Goal: Entertainment & Leisure: Browse casually

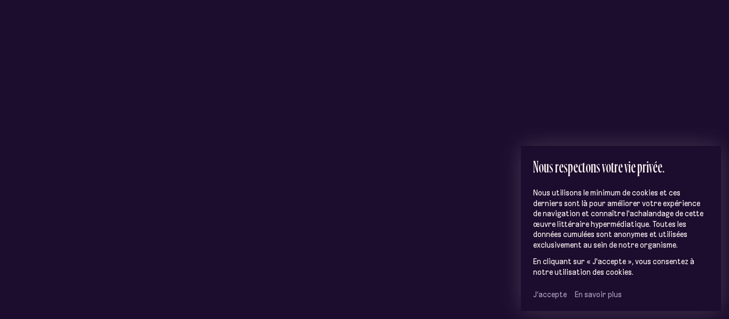
click at [537, 295] on span "J’accepte" at bounding box center [550, 295] width 34 height 10
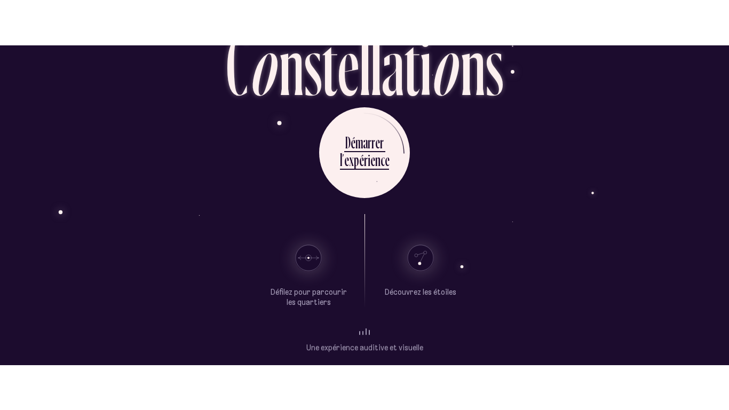
scroll to position [79, 0]
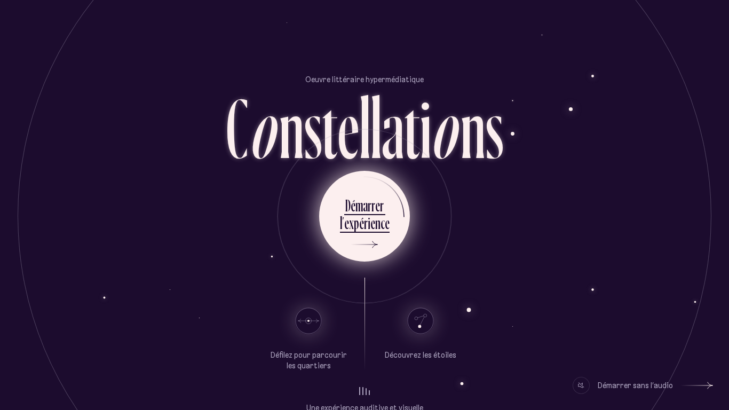
click at [362, 250] on icon at bounding box center [362, 244] width 32 height 80
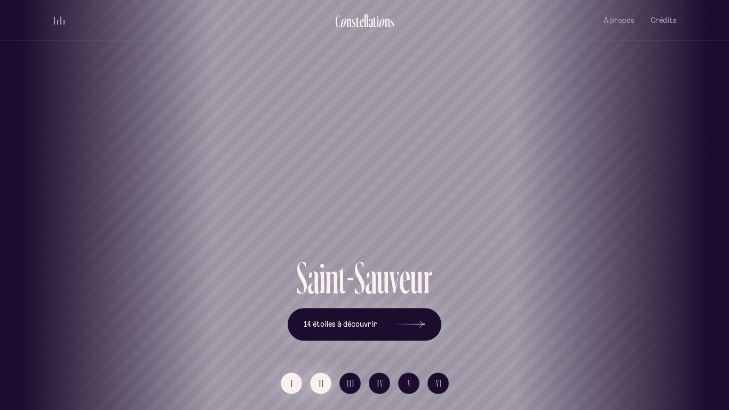
click at [317, 319] on button "II" at bounding box center [320, 382] width 21 height 21
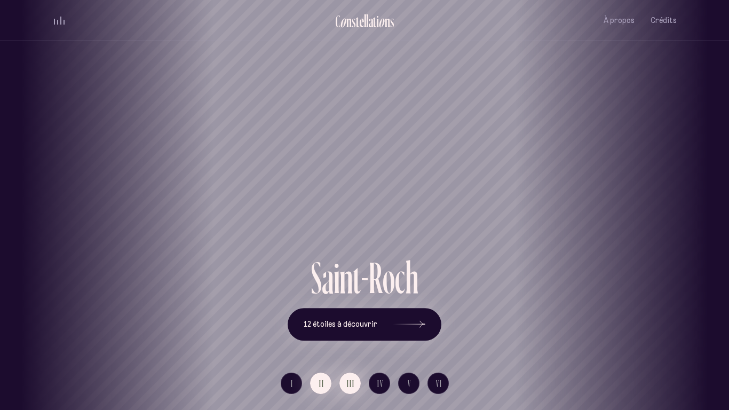
click at [349, 319] on span "III" at bounding box center [351, 383] width 8 height 9
click at [381, 319] on span "IV" at bounding box center [380, 383] width 6 height 9
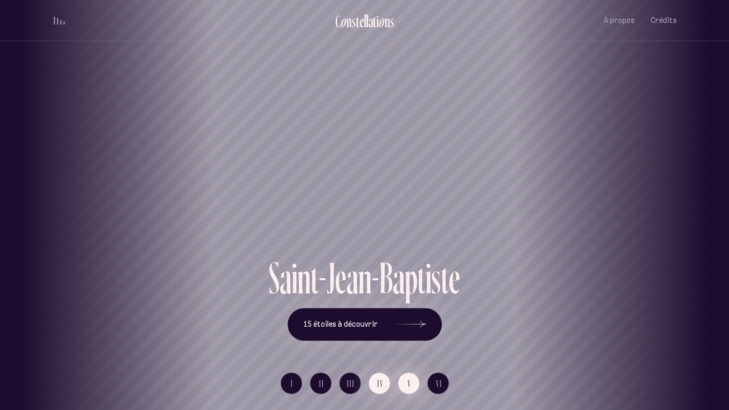
click at [406, 319] on button "V" at bounding box center [408, 382] width 21 height 21
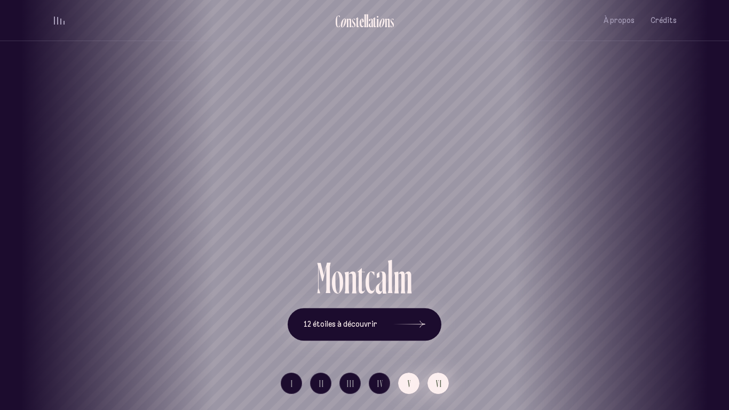
click at [429, 319] on button "VI" at bounding box center [437, 382] width 21 height 21
click at [674, 305] on div "V i e u x - Q u é b e c 14 étoiles à découvrir" at bounding box center [364, 297] width 624 height 85
click at [639, 268] on div "V i e u x - Q u é b e c 14 étoiles à découvrir" at bounding box center [364, 297] width 624 height 85
click at [82, 242] on div "Vieux-[GEOGRAPHIC_DATA]" at bounding box center [364, 217] width 713 height 76
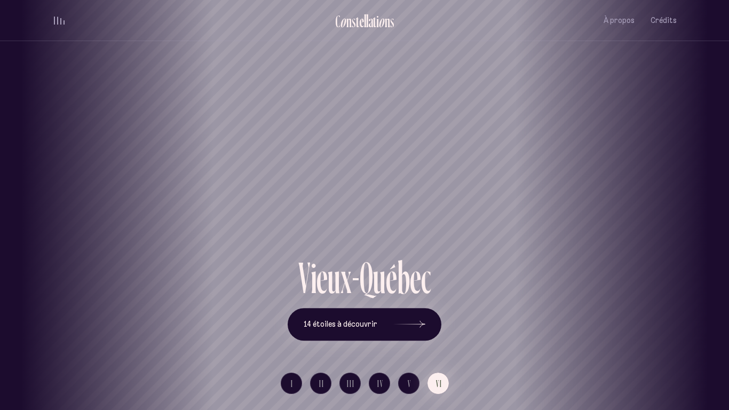
click at [82, 242] on div "Vieux-[GEOGRAPHIC_DATA]" at bounding box center [364, 217] width 713 height 76
click at [294, 319] on button "I" at bounding box center [291, 382] width 21 height 21
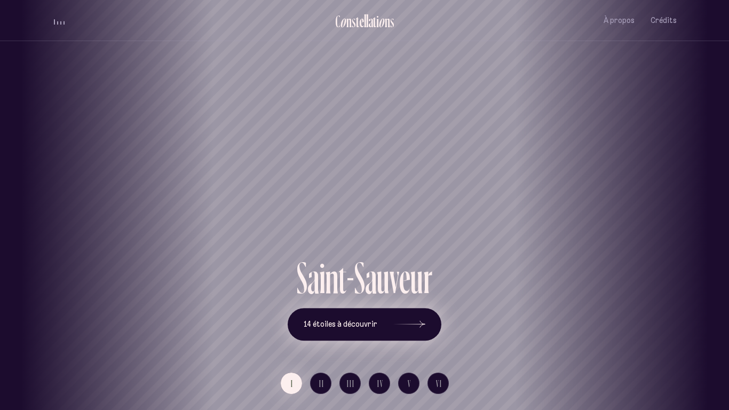
click at [346, 319] on button "14 étoiles à découvrir" at bounding box center [364, 324] width 154 height 33
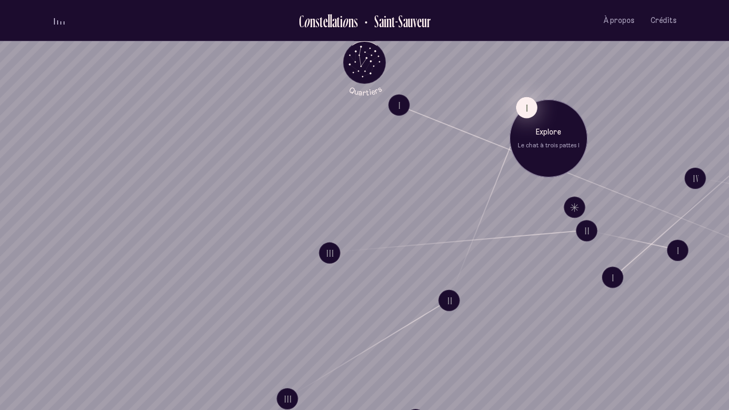
click at [529, 102] on button "I" at bounding box center [526, 107] width 21 height 21
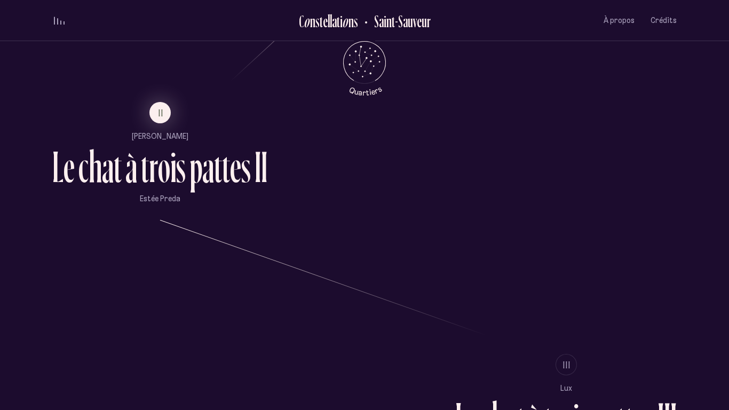
scroll to position [784, 0]
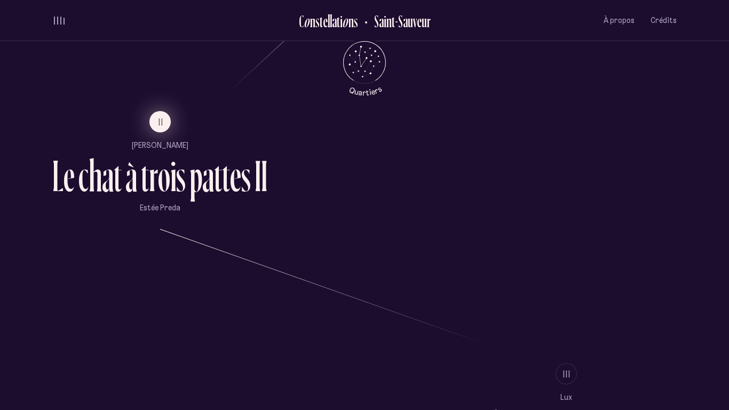
click at [160, 119] on span "II" at bounding box center [160, 121] width 5 height 9
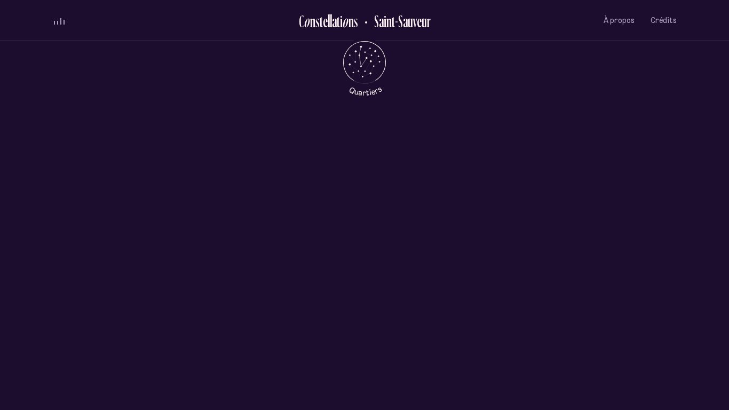
scroll to position [0, 0]
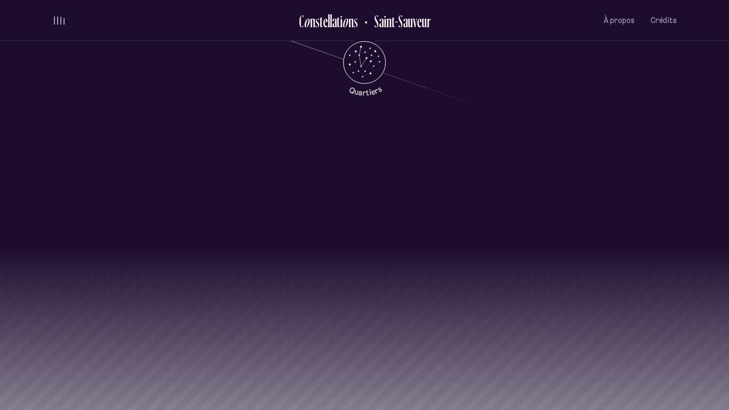
scroll to position [1060, 0]
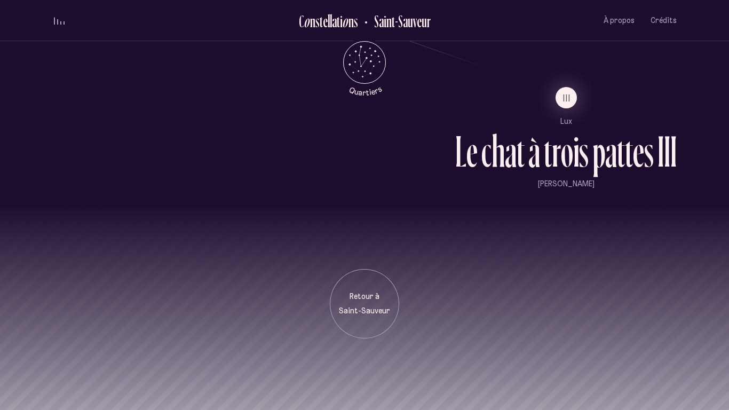
click at [556, 106] on li "III" at bounding box center [565, 97] width 221 height 21
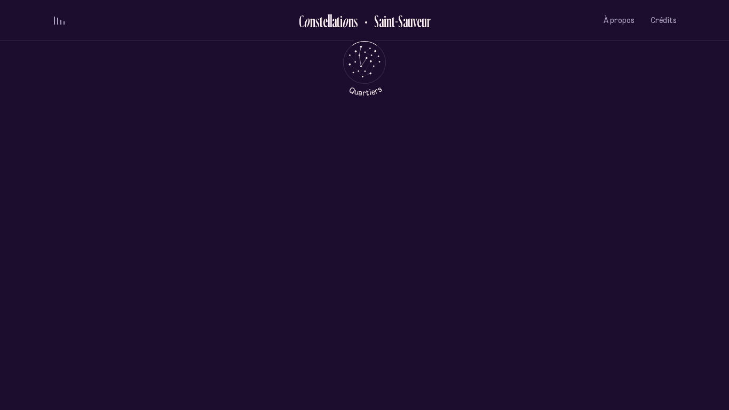
scroll to position [0, 0]
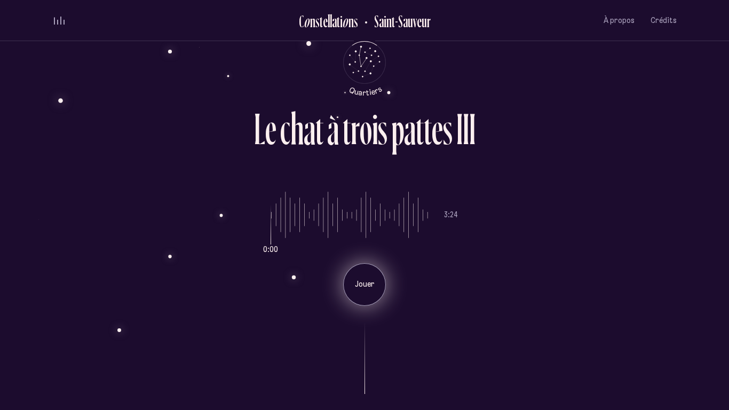
click at [346, 281] on div "Jouer" at bounding box center [364, 284] width 43 height 43
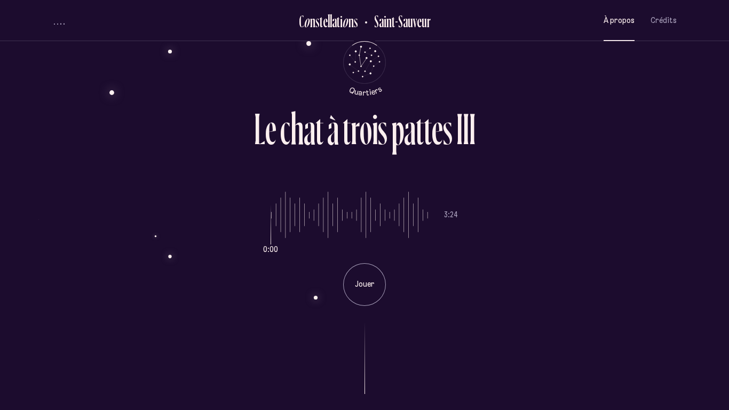
click at [623, 28] on button "À propos" at bounding box center [618, 20] width 31 height 25
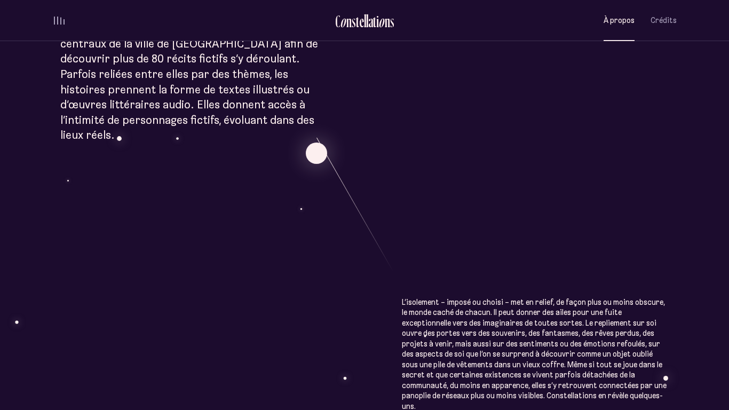
scroll to position [461, 0]
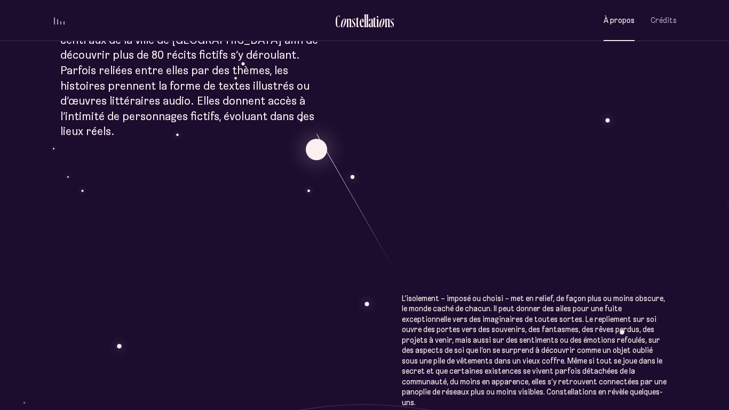
click at [540, 141] on div "À p r o p o s C o n s t e l l a t i o n s Œuvre littéraire hypermédiatique, Con…" at bounding box center [364, 244] width 729 height 1411
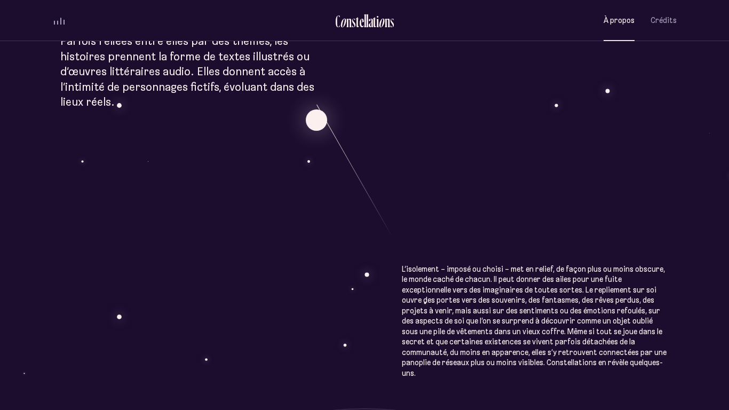
scroll to position [492, 0]
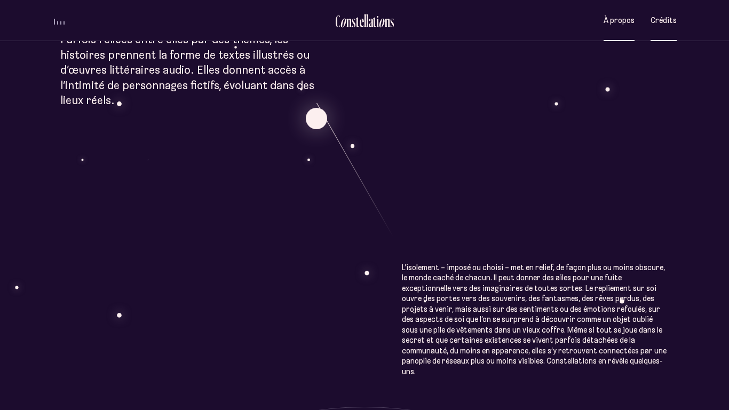
click at [663, 24] on span "Crédits" at bounding box center [663, 20] width 26 height 9
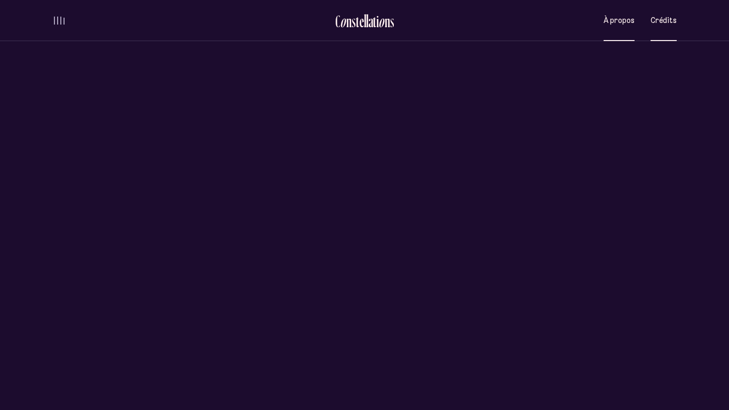
scroll to position [0, 0]
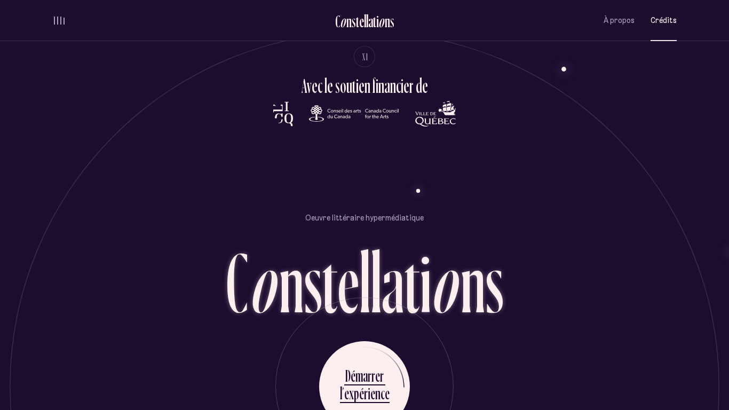
scroll to position [2627, 0]
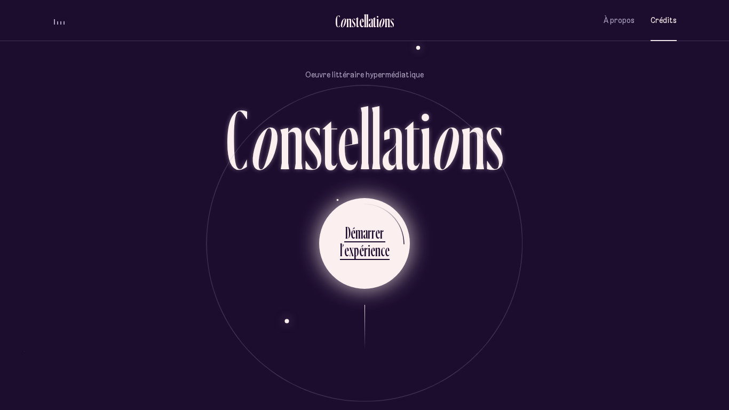
click at [358, 234] on div "m" at bounding box center [358, 232] width 7 height 21
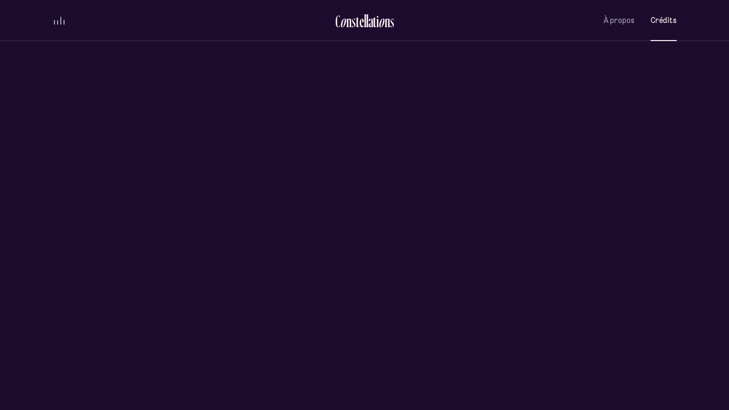
scroll to position [0, 0]
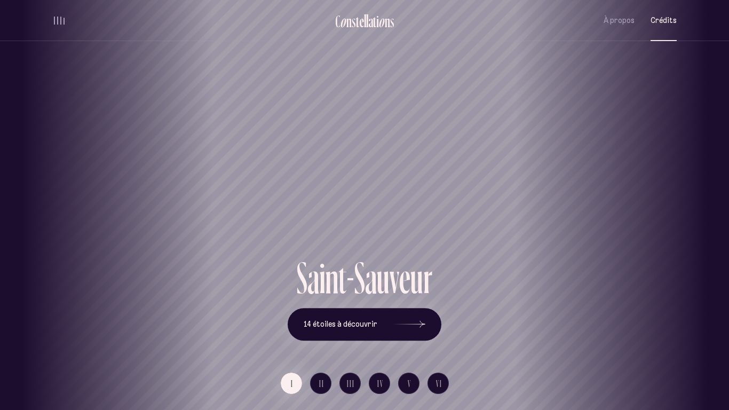
click at [673, 27] on button "Crédits" at bounding box center [663, 20] width 26 height 25
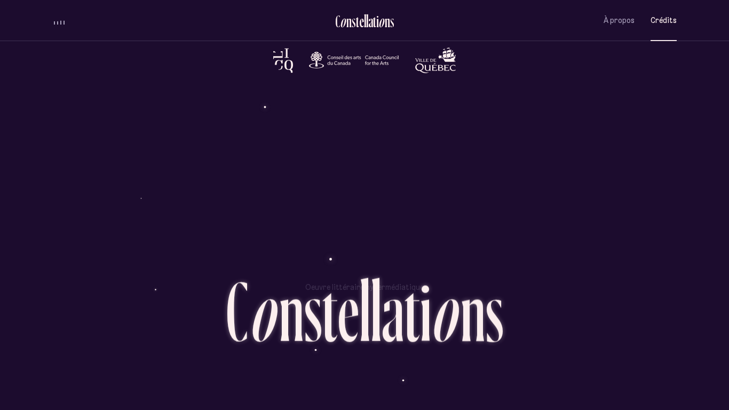
scroll to position [2627, 0]
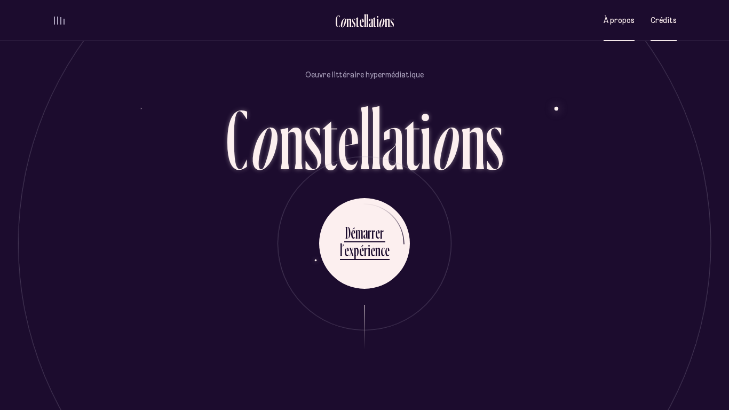
click at [618, 17] on span "À propos" at bounding box center [618, 20] width 31 height 9
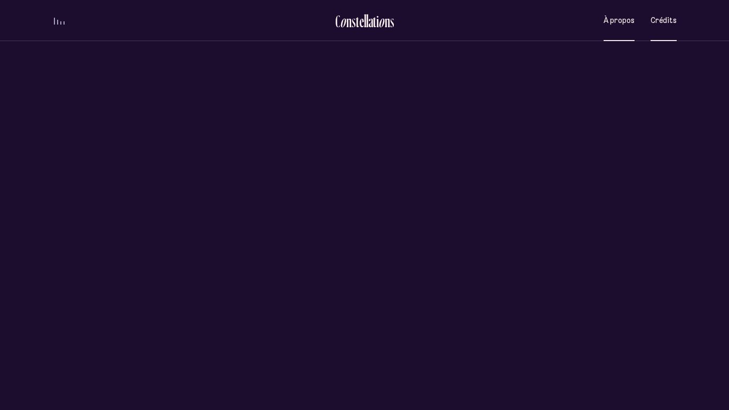
scroll to position [0, 0]
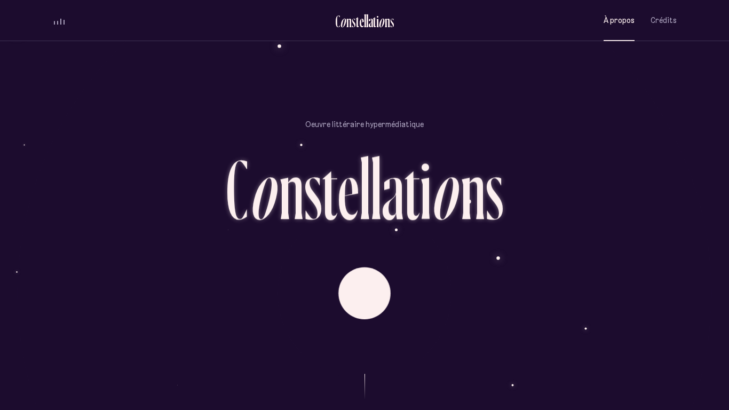
click at [660, 34] on ul "C o n s t e l l a t i o n s [GEOGRAPHIC_DATA] À propos Crédits Menu" at bounding box center [364, 20] width 624 height 41
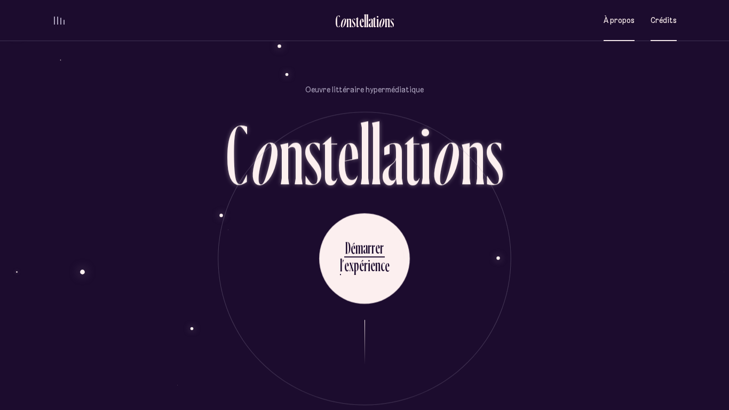
click at [673, 18] on span "Crédits" at bounding box center [663, 20] width 26 height 9
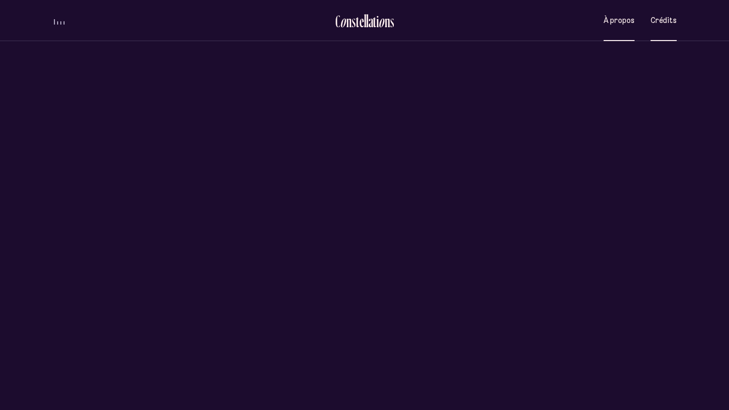
scroll to position [0, 0]
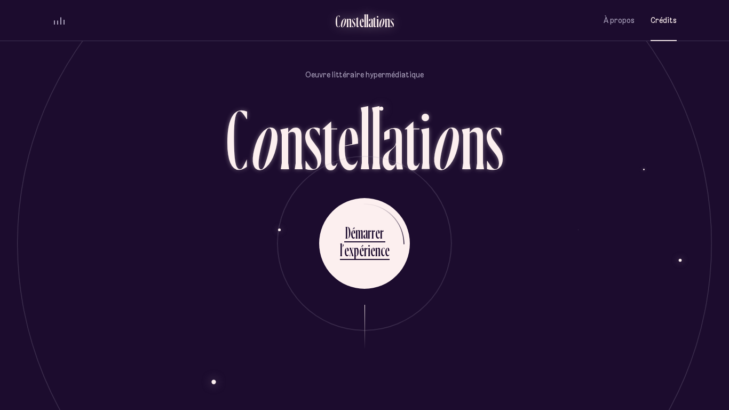
click at [373, 19] on div "t" at bounding box center [374, 21] width 3 height 18
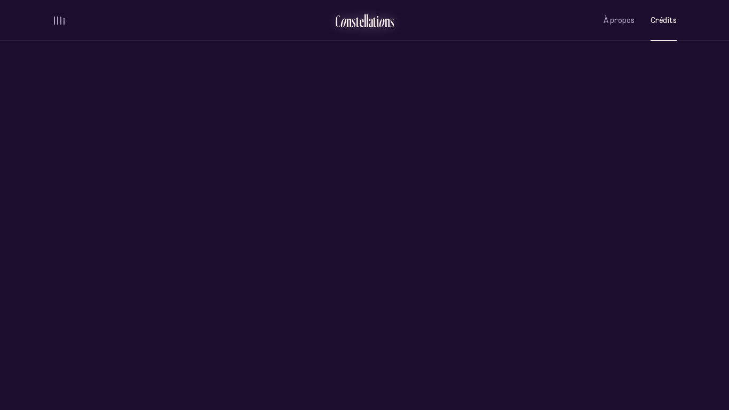
scroll to position [0, 0]
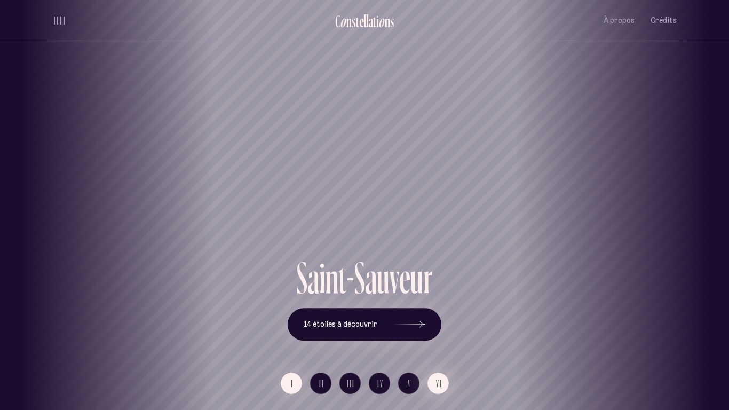
click at [431, 319] on button "VI" at bounding box center [437, 382] width 21 height 21
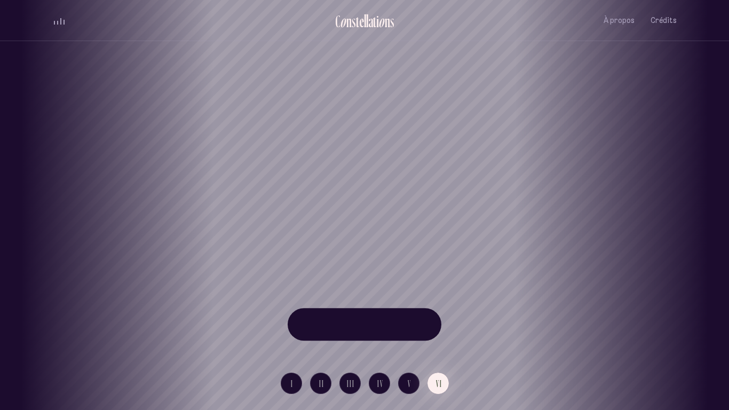
click at [344, 319] on div "[GEOGRAPHIC_DATA] [GEOGRAPHIC_DATA] [GEOGRAPHIC_DATA][PERSON_NAME][GEOGRAPHIC_D…" at bounding box center [364, 205] width 729 height 410
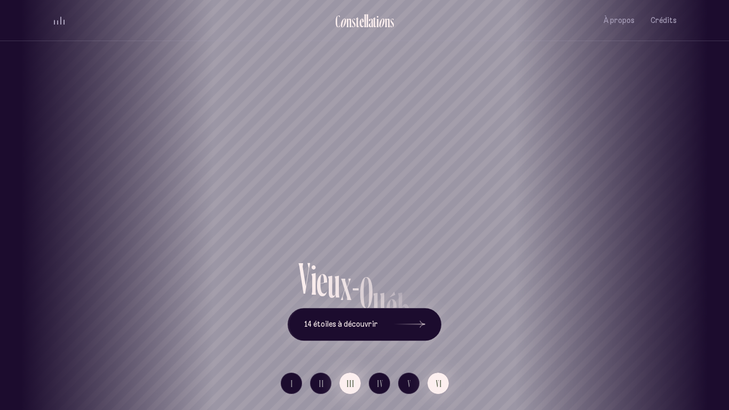
click at [352, 319] on span "III" at bounding box center [351, 383] width 8 height 9
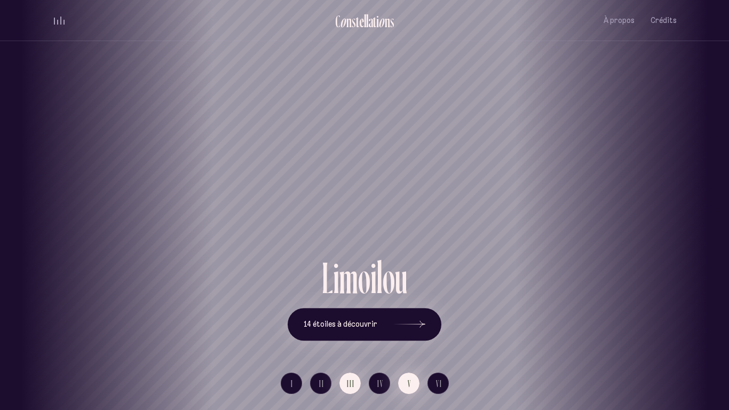
click at [407, 319] on span "V" at bounding box center [409, 383] width 4 height 9
click at [290, 319] on button "I" at bounding box center [291, 382] width 21 height 21
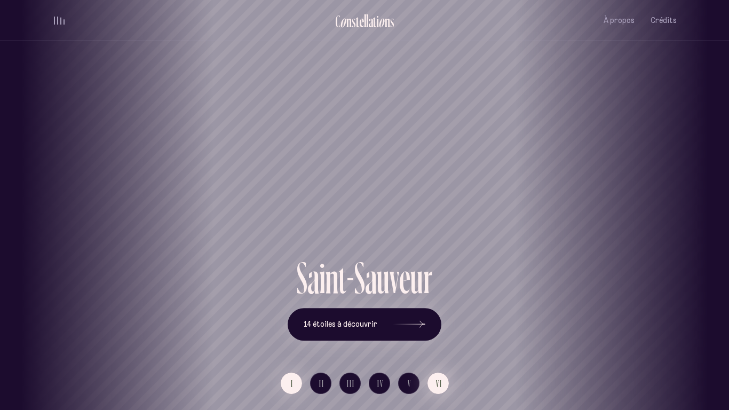
click at [431, 319] on button "VI" at bounding box center [437, 382] width 21 height 21
click at [282, 319] on button "I" at bounding box center [291, 382] width 21 height 21
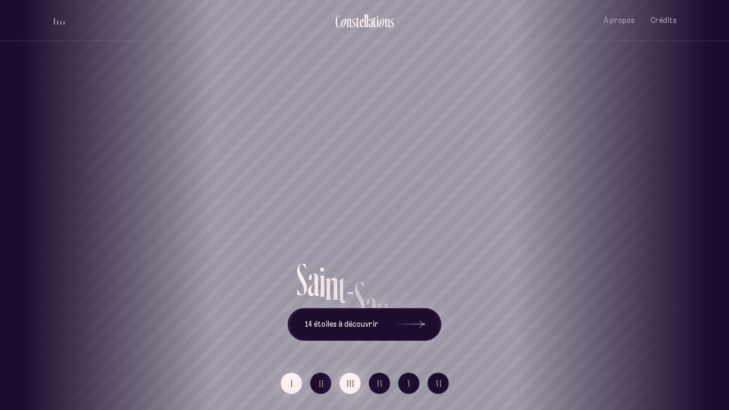
click at [347, 319] on span "III" at bounding box center [351, 383] width 8 height 9
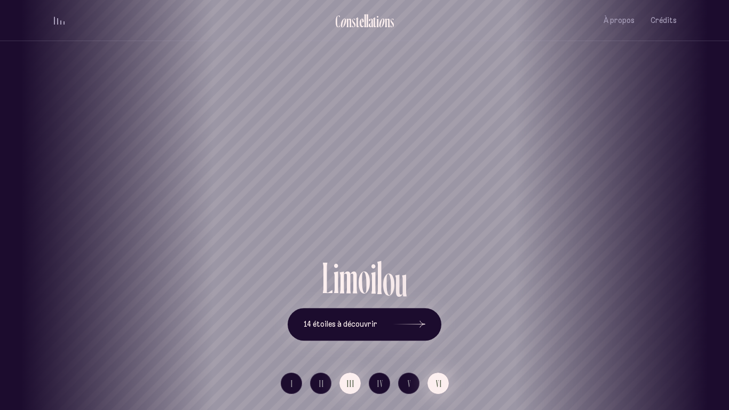
click at [441, 319] on span "VI" at bounding box center [439, 383] width 6 height 9
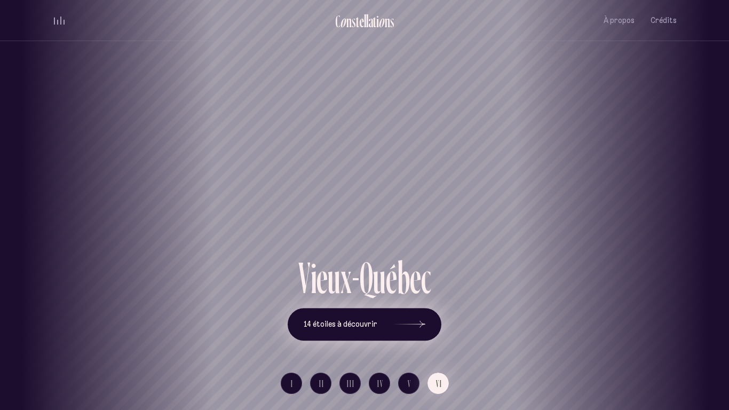
click at [369, 319] on span "14 étoiles à découvrir" at bounding box center [340, 323] width 74 height 9
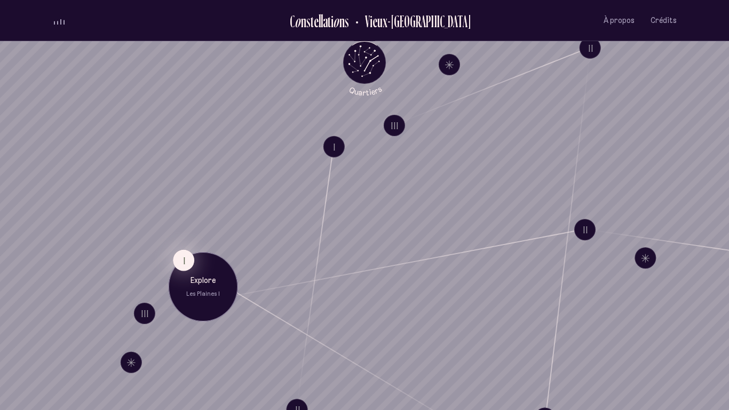
click at [187, 255] on button "I" at bounding box center [183, 260] width 21 height 21
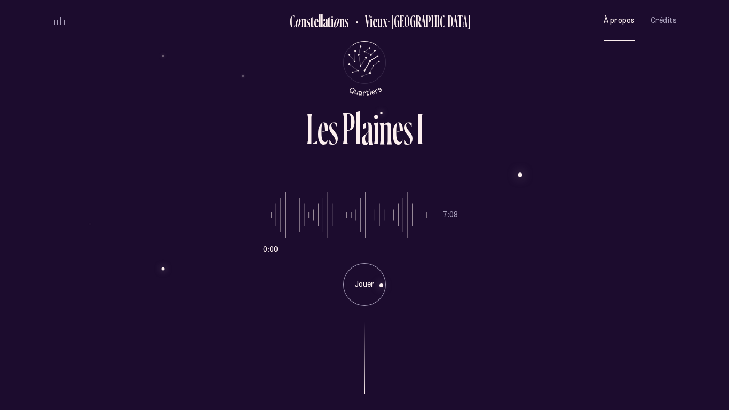
click at [628, 22] on span "À propos" at bounding box center [618, 20] width 31 height 9
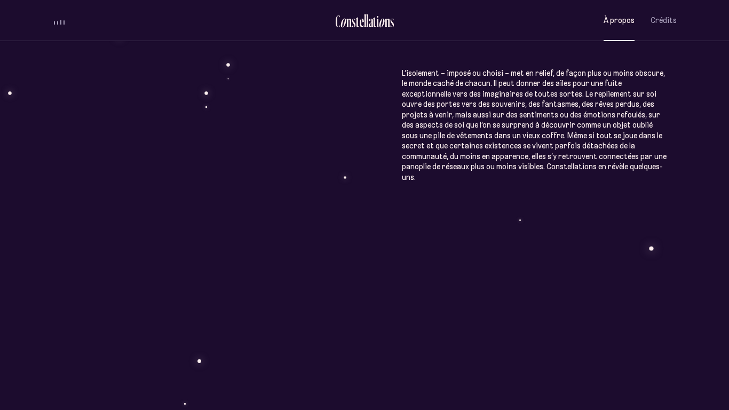
scroll to position [684, 0]
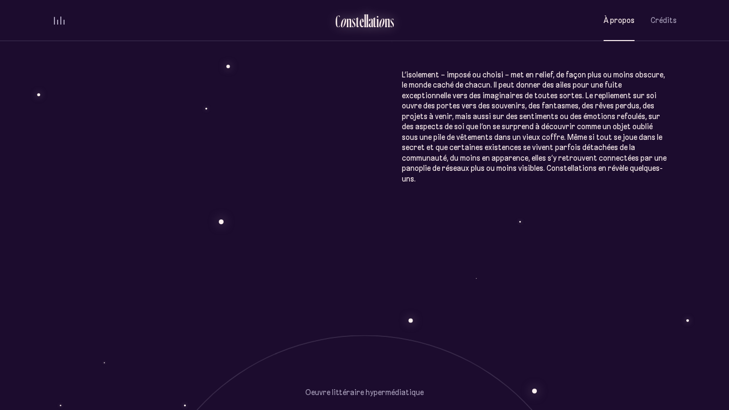
click at [341, 20] on div "o" at bounding box center [343, 21] width 6 height 18
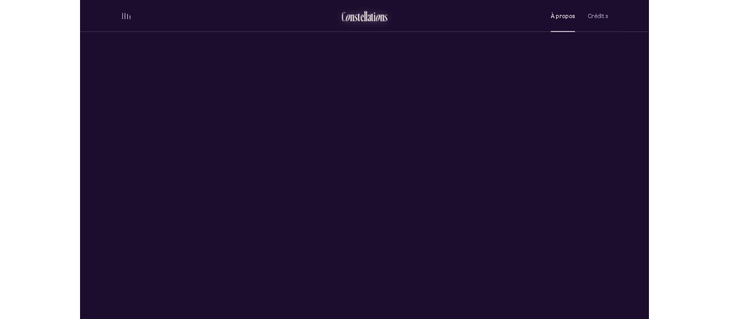
scroll to position [0, 0]
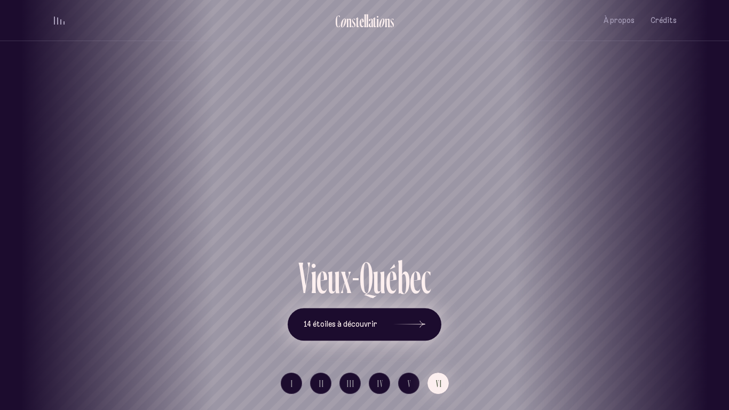
click at [375, 319] on span "14 étoiles à découvrir" at bounding box center [340, 323] width 74 height 9
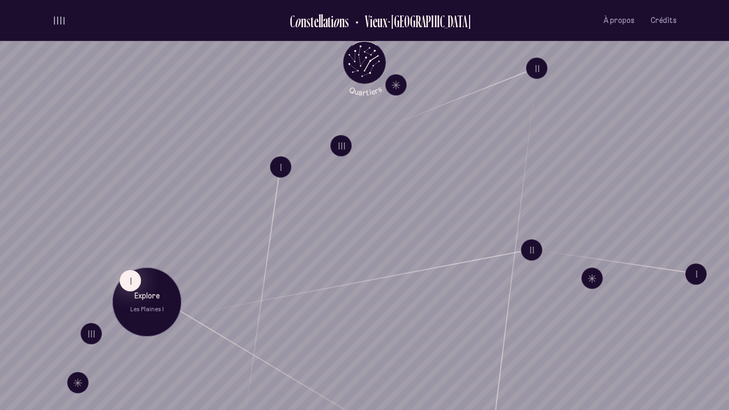
click at [136, 290] on p "Explore" at bounding box center [146, 295] width 53 height 11
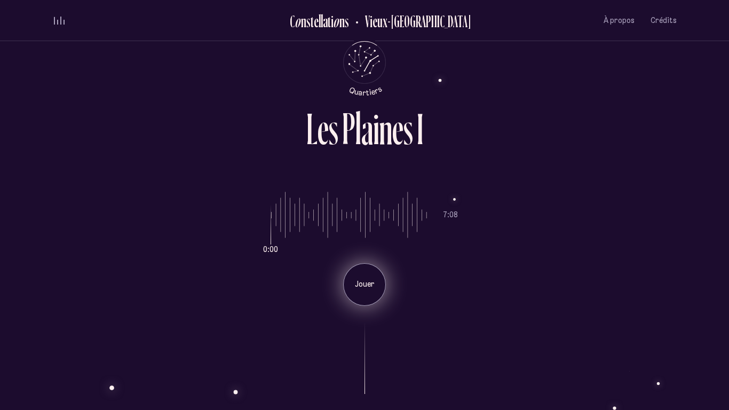
click at [354, 298] on div "Jouer" at bounding box center [364, 284] width 43 height 43
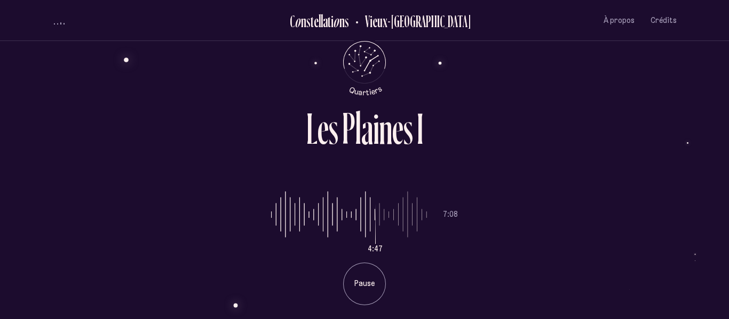
click at [246, 131] on div "L e s P l a i n e s I 4:47 7:08 Pause" at bounding box center [364, 159] width 640 height 319
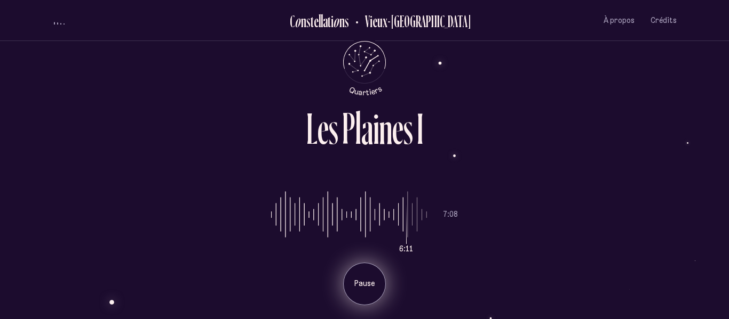
click at [357, 291] on div "Pause" at bounding box center [364, 284] width 43 height 43
click at [357, 291] on li "Pause" at bounding box center [364, 280] width 187 height 51
click at [357, 291] on div "Jouer" at bounding box center [364, 284] width 43 height 43
click at [357, 291] on div "Pause" at bounding box center [364, 284] width 43 height 43
click at [357, 291] on div "Jouer" at bounding box center [364, 284] width 43 height 43
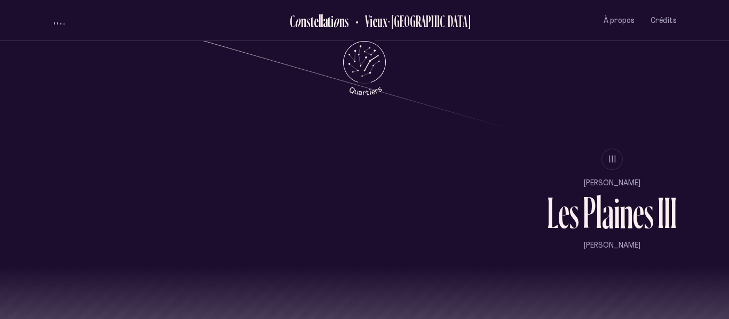
scroll to position [992, 0]
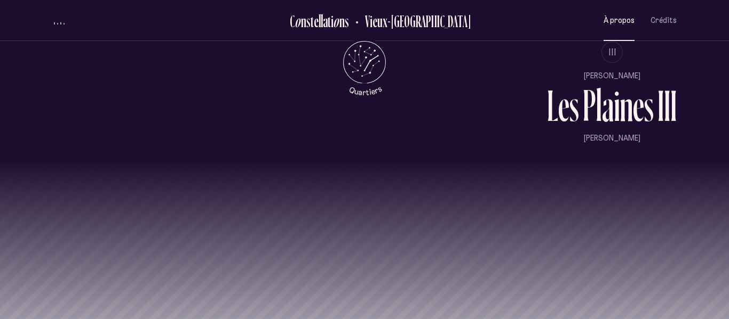
click at [613, 19] on span "À propos" at bounding box center [618, 20] width 31 height 9
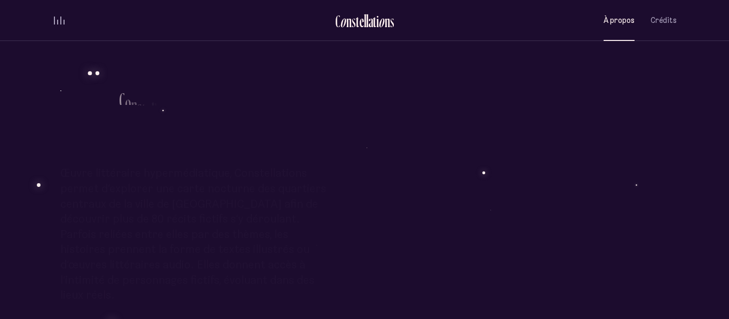
scroll to position [332, 0]
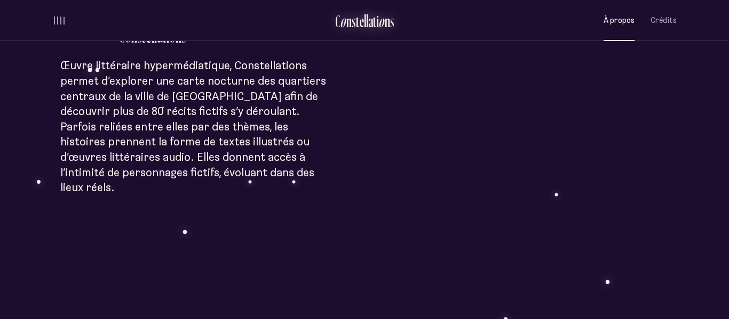
click at [345, 19] on div "o" at bounding box center [343, 21] width 6 height 18
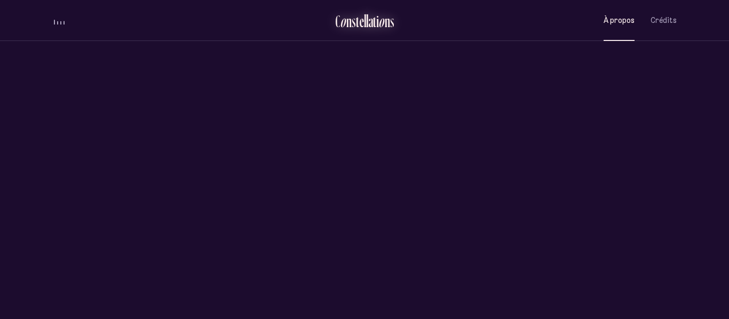
scroll to position [0, 0]
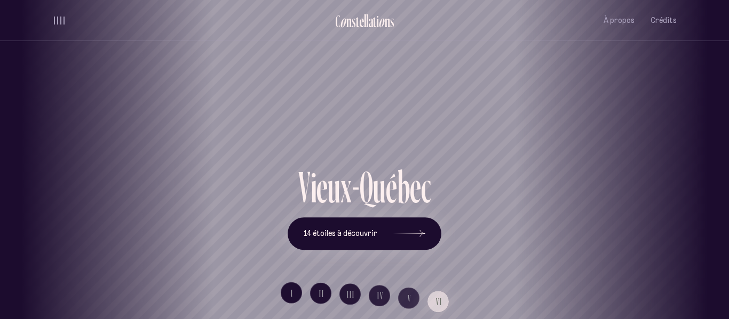
click at [385, 233] on div "[GEOGRAPHIC_DATA] [GEOGRAPHIC_DATA] [GEOGRAPHIC_DATA][PERSON_NAME][GEOGRAPHIC_D…" at bounding box center [364, 159] width 729 height 319
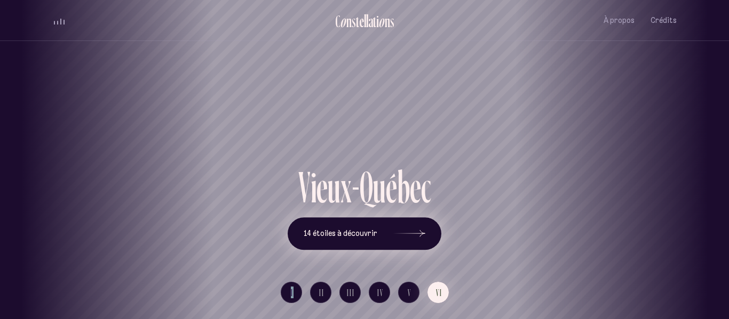
click at [419, 237] on icon at bounding box center [409, 234] width 32 height 80
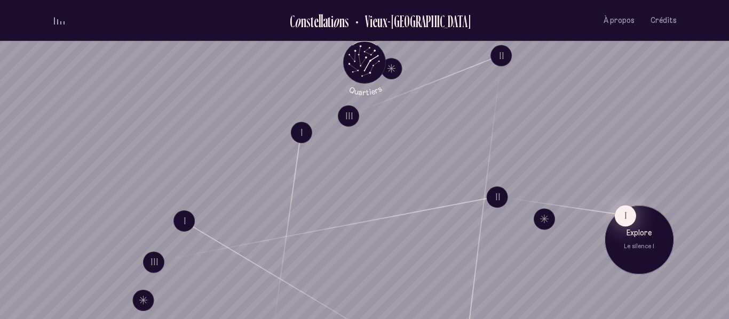
click at [632, 219] on button "I" at bounding box center [624, 215] width 21 height 21
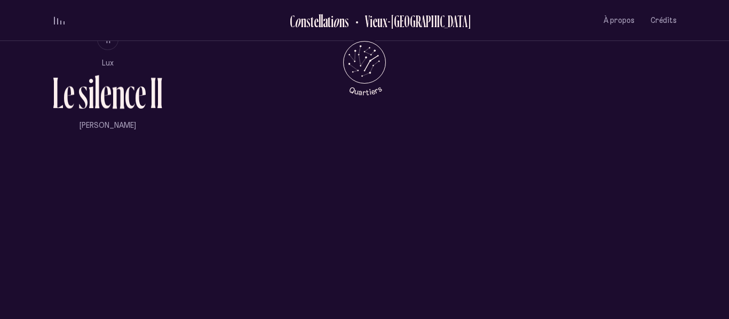
scroll to position [758, 0]
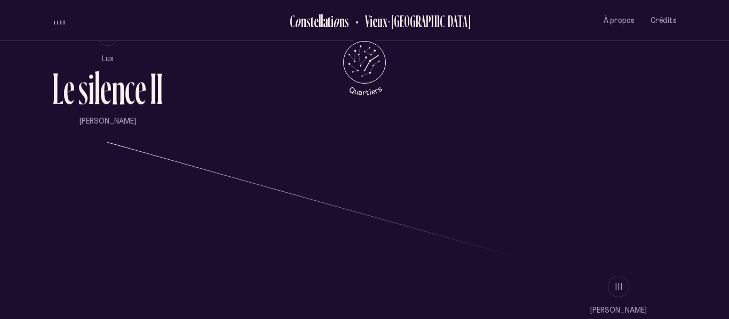
click at [59, 23] on div "volume audio" at bounding box center [59, 21] width 11 height 8
click at [59, 23] on div "volume audio" at bounding box center [59, 23] width 11 height 3
click at [59, 23] on div "volume audio" at bounding box center [59, 21] width 11 height 8
